Goal: Navigation & Orientation: Find specific page/section

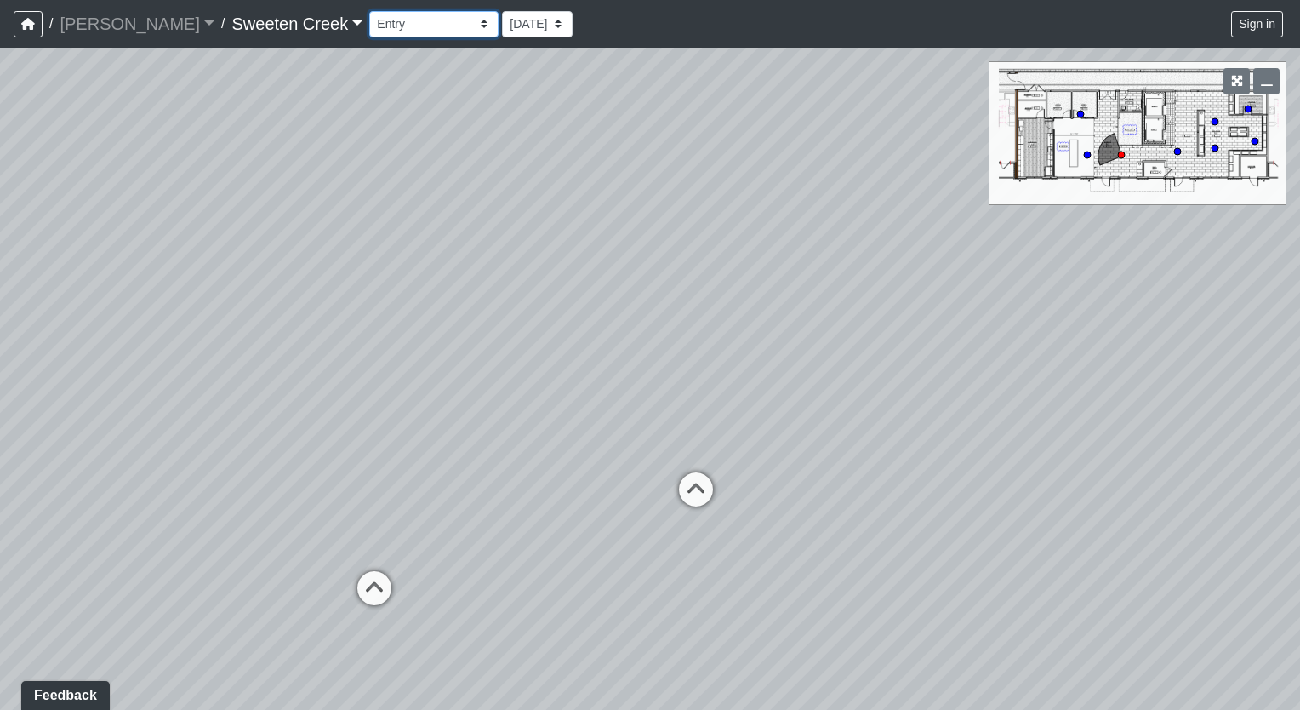
click at [369, 20] on select "Bistro Fitness - Hobby Booth Seating Counter Dining Dining 2 Elevators Elevator…" at bounding box center [433, 24] width 129 height 26
click at [369, 11] on select "Bistro Fitness - Hobby Booth Seating Counter Dining Dining 2 Elevators Elevator…" at bounding box center [433, 24] width 129 height 26
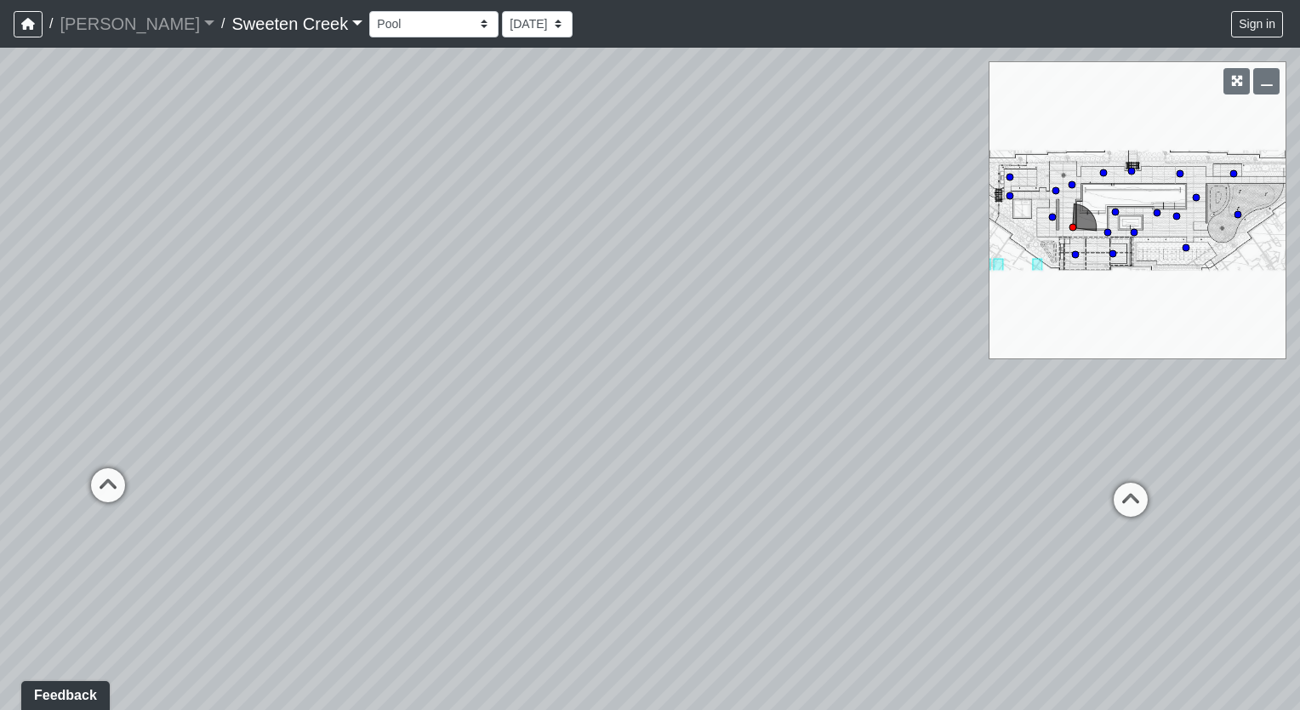
drag, startPoint x: 662, startPoint y: 346, endPoint x: 574, endPoint y: 372, distance: 91.5
click at [574, 372] on div "Loading... Office Loading... Reception Loading... Mailroom - Elevator Lobby Loa…" at bounding box center [650, 379] width 1300 height 662
click at [1134, 501] on icon at bounding box center [1130, 508] width 51 height 51
click at [1020, 528] on icon at bounding box center [1018, 531] width 51 height 51
click at [630, 471] on icon at bounding box center [641, 486] width 51 height 51
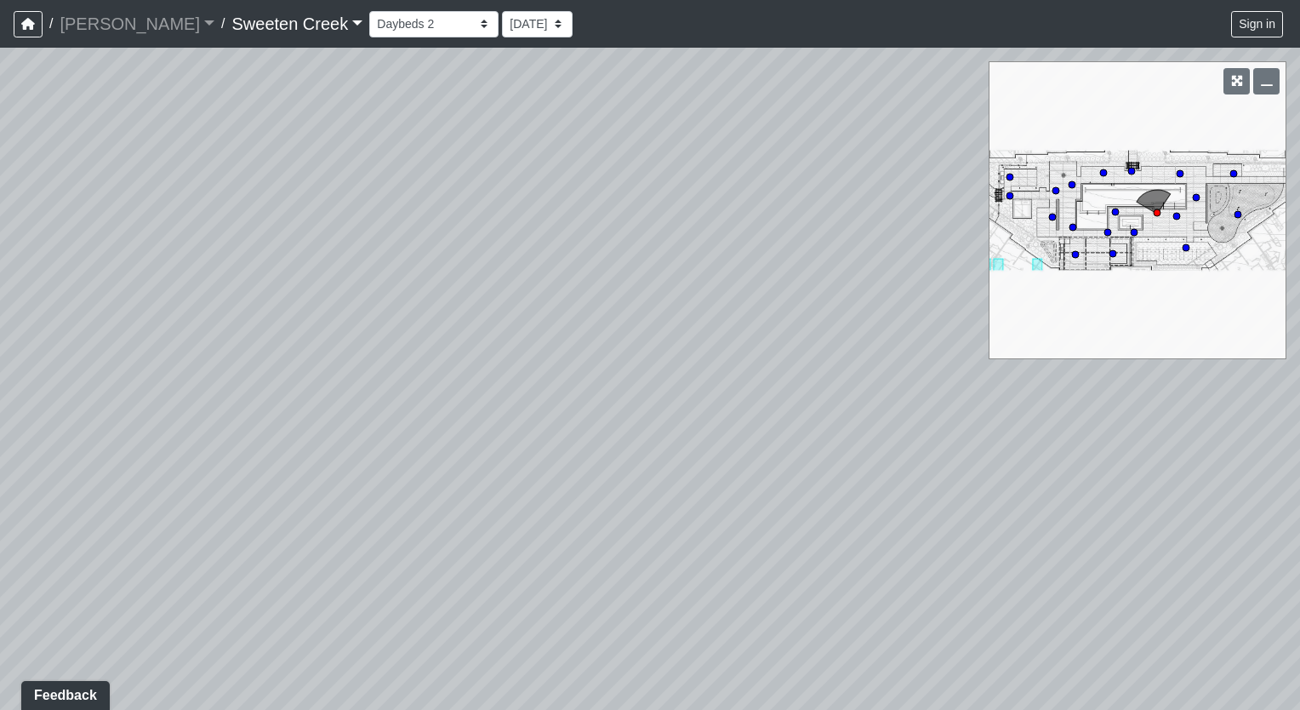
drag, startPoint x: 565, startPoint y: 396, endPoint x: 1303, endPoint y: 444, distance: 739.4
click at [1300, 444] on html "/ [PERSON_NAME] Loading... / Sweeten Creek Sweeten Creek Loading... [GEOGRAPHIC…" at bounding box center [650, 355] width 1300 height 710
drag, startPoint x: 750, startPoint y: 397, endPoint x: 49, endPoint y: 356, distance: 702.5
click at [49, 356] on div "Loading... Office Loading... Reception Loading... Mailroom - Elevator Lobby Loa…" at bounding box center [650, 379] width 1300 height 662
click at [1214, 634] on icon at bounding box center [1231, 637] width 51 height 51
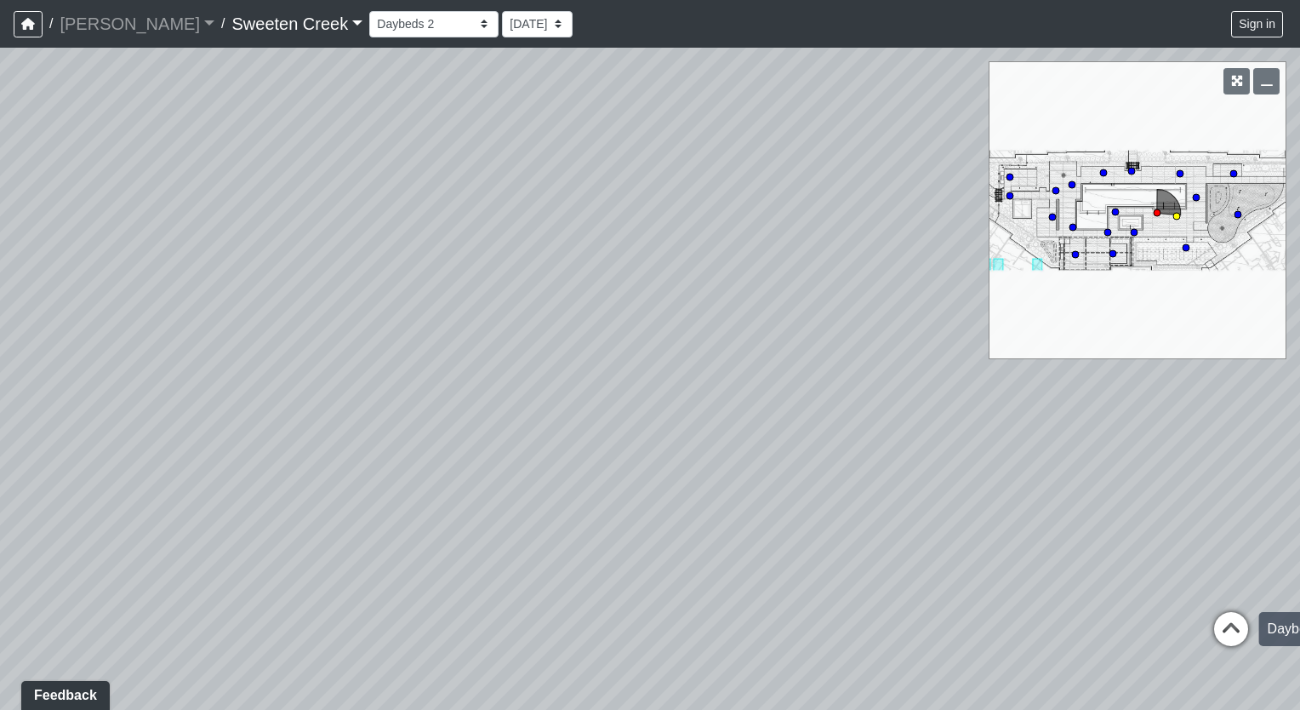
select select "c2XKC2LG4UiVZV8fKqmYCw"
click at [1214, 634] on div "Loading... Office Loading... Reception Loading... Mailroom - Elevator Lobby Loa…" at bounding box center [650, 379] width 1300 height 662
